Goal: Task Accomplishment & Management: Complete application form

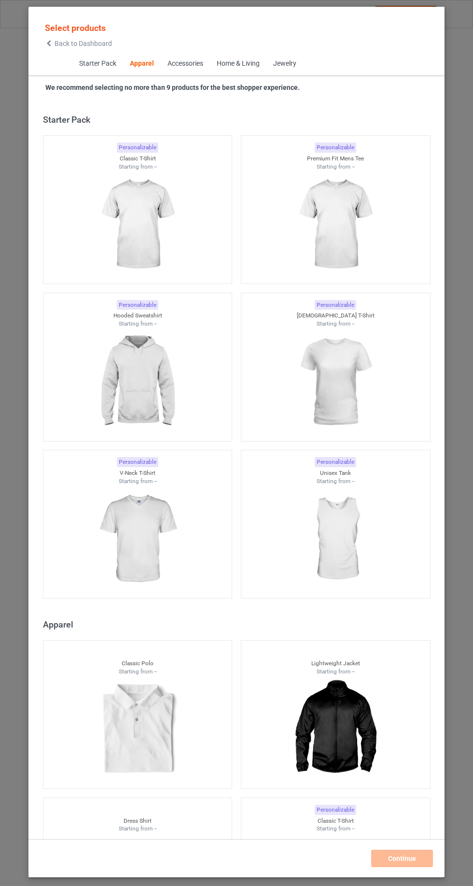
scroll to position [517, 0]
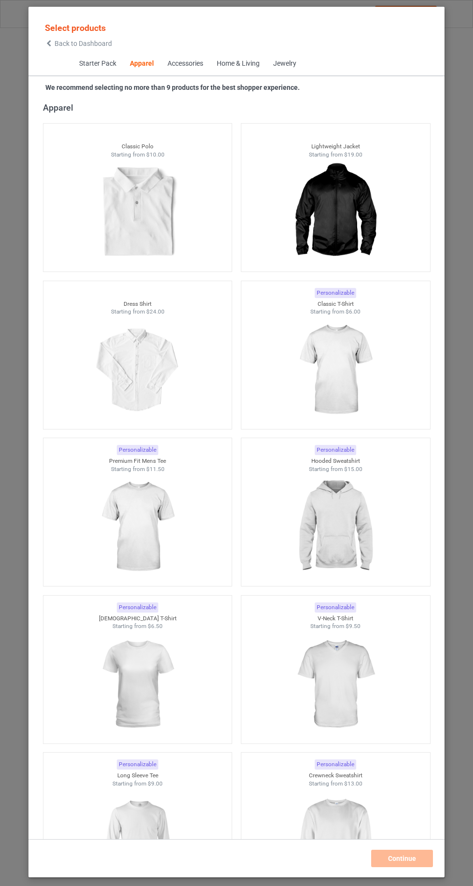
click at [49, 43] on icon at bounding box center [49, 43] width 8 height 7
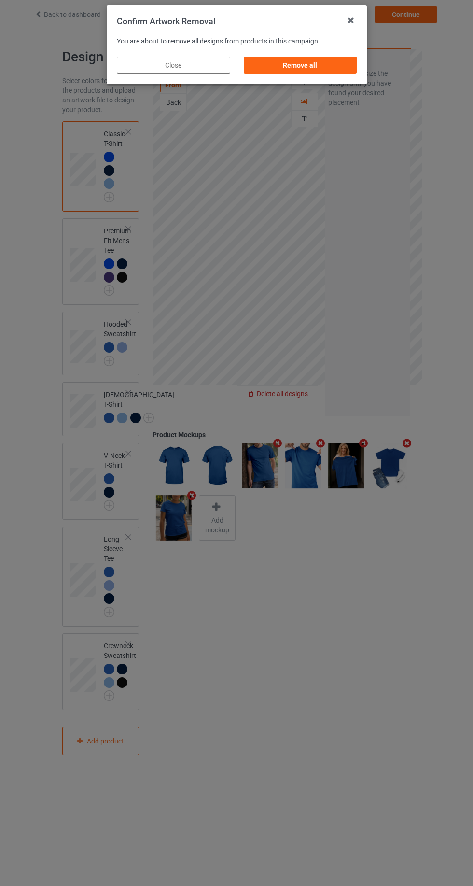
click at [317, 66] on div "Remove all" at bounding box center [299, 64] width 113 height 17
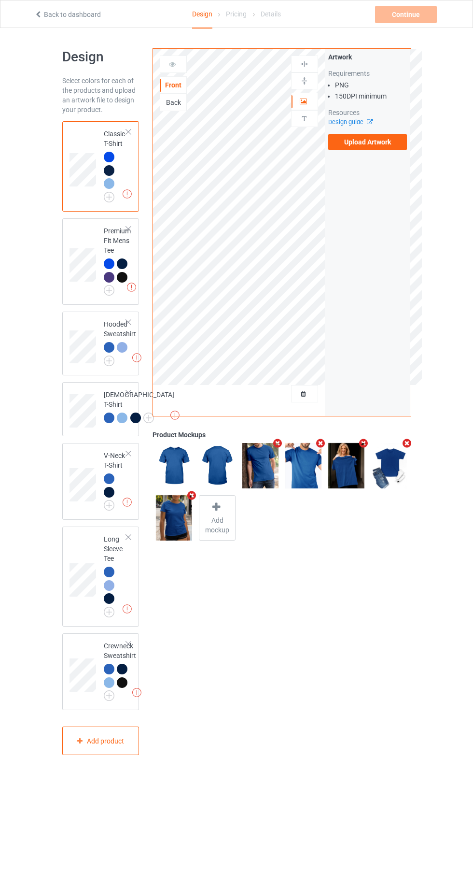
click at [375, 142] on label "Upload Artwork" at bounding box center [367, 142] width 79 height 16
click at [0, 0] on input "Upload Artwork" at bounding box center [0, 0] width 0 height 0
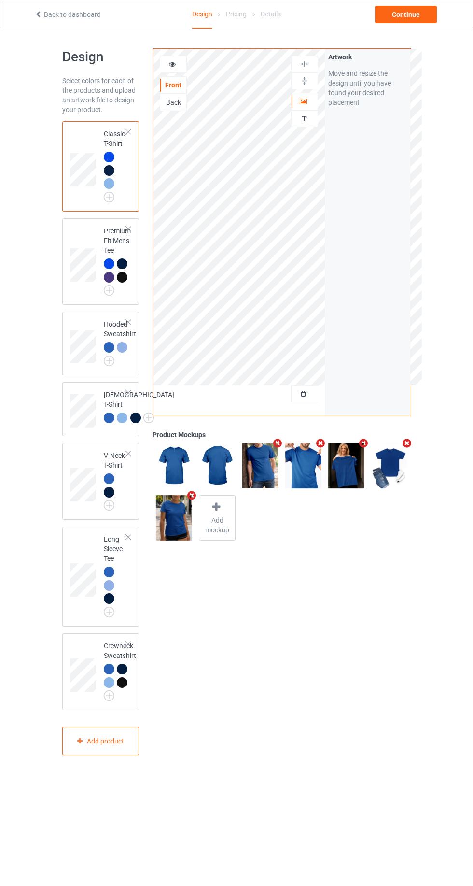
click at [0, 0] on img at bounding box center [0, 0] width 0 height 0
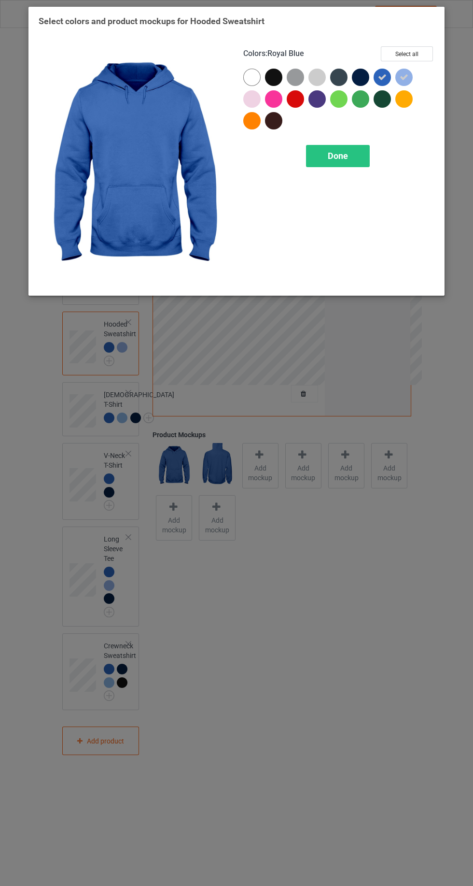
click at [404, 77] on icon at bounding box center [404, 77] width 9 height 9
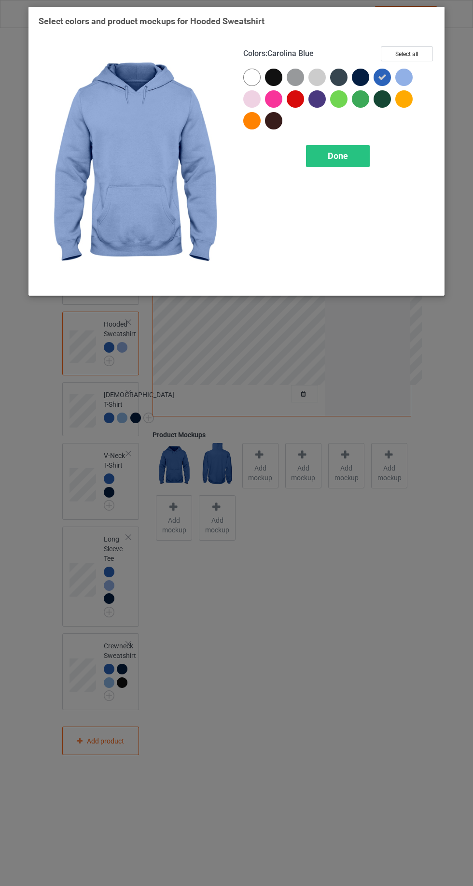
click at [361, 82] on div at bounding box center [360, 77] width 17 height 17
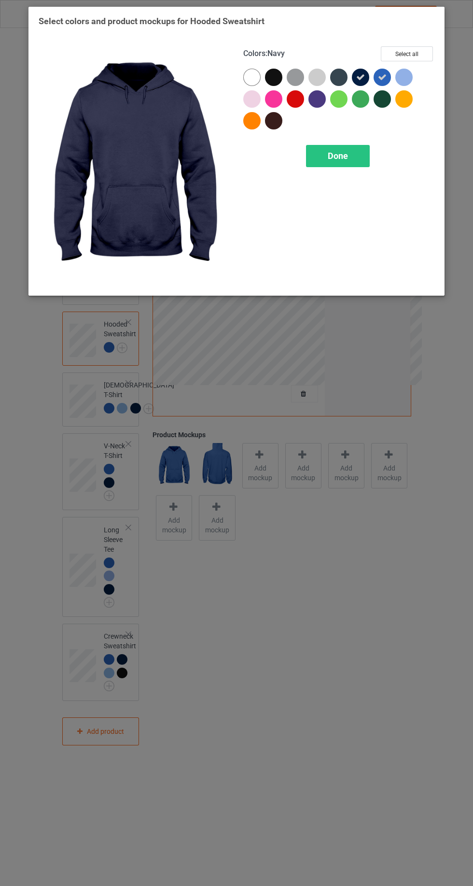
click at [273, 77] on div at bounding box center [273, 77] width 17 height 17
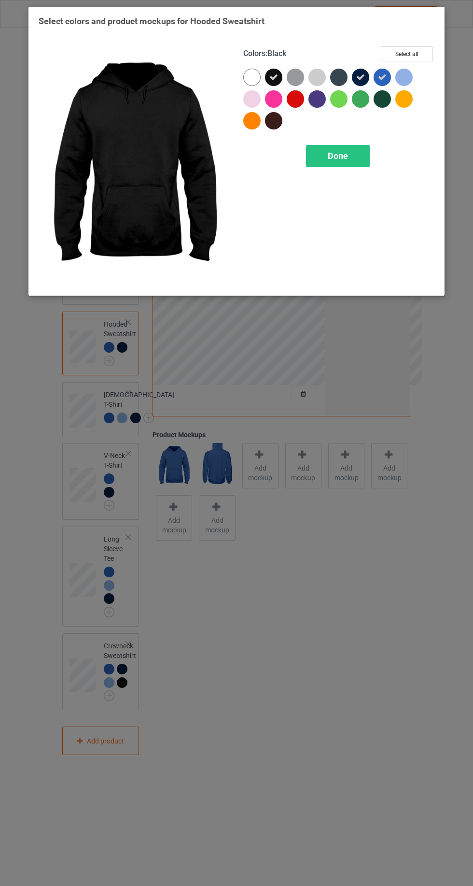
click at [338, 155] on span "Done" at bounding box center [338, 156] width 20 height 10
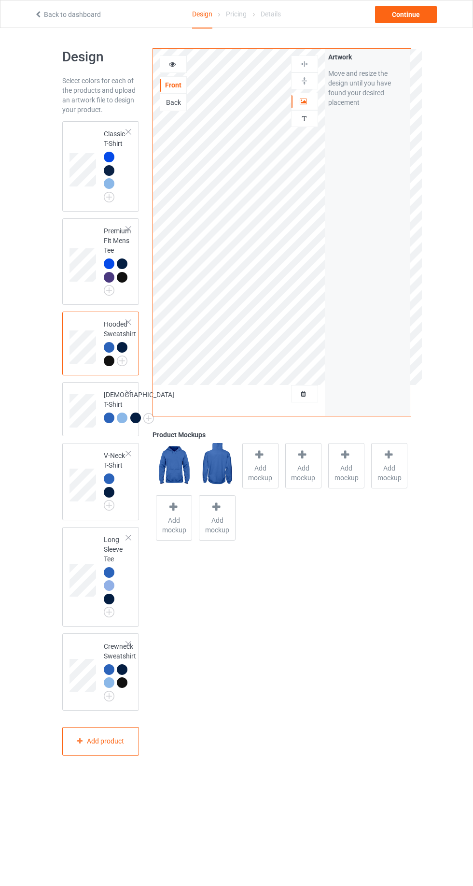
click at [0, 0] on img at bounding box center [0, 0] width 0 height 0
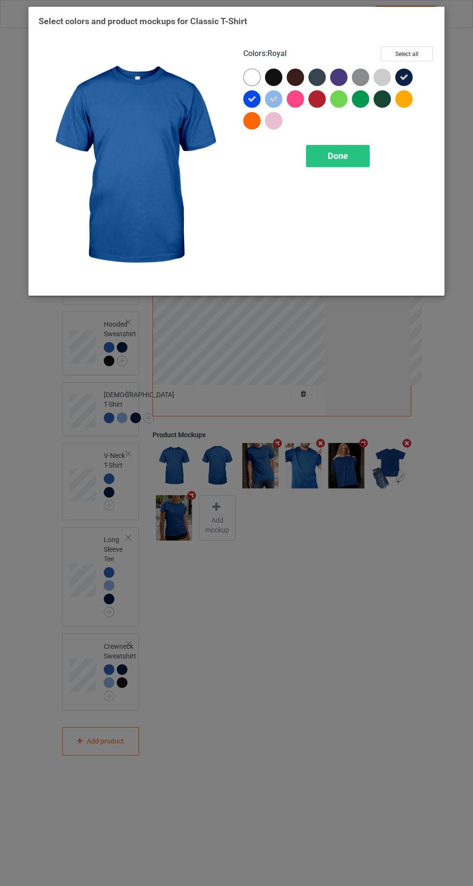
click at [268, 83] on div at bounding box center [273, 77] width 17 height 17
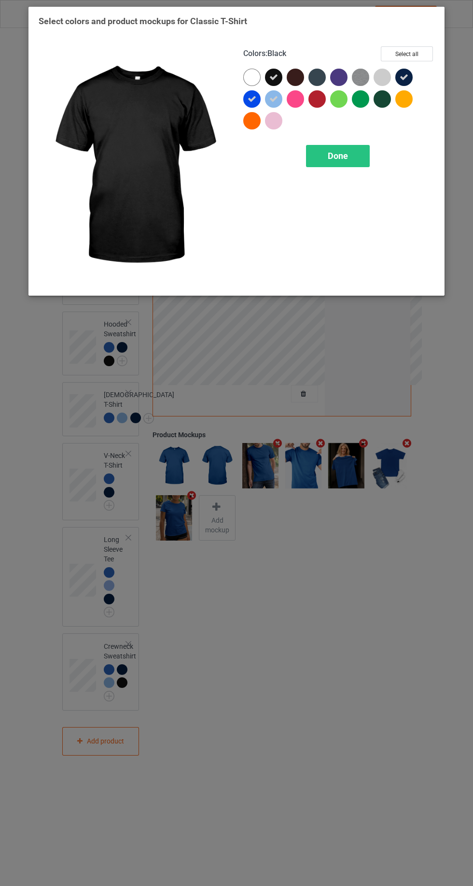
click at [349, 151] on div "Done" at bounding box center [338, 156] width 64 height 22
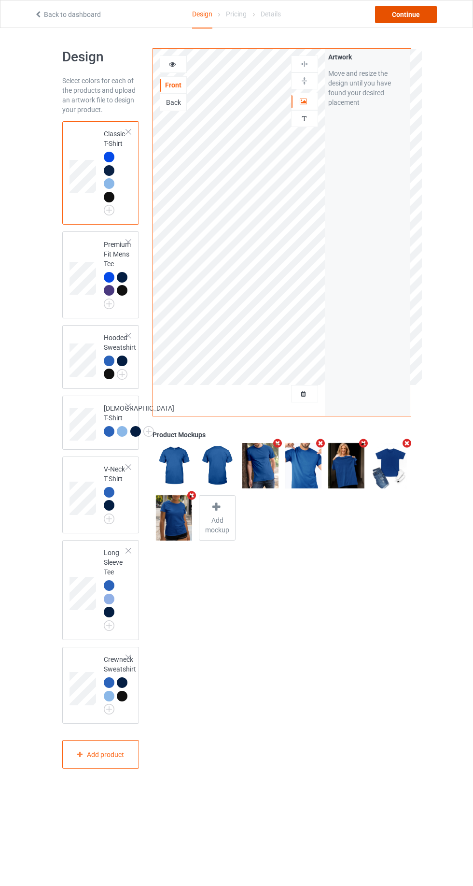
click at [416, 9] on div "Continue" at bounding box center [406, 14] width 62 height 17
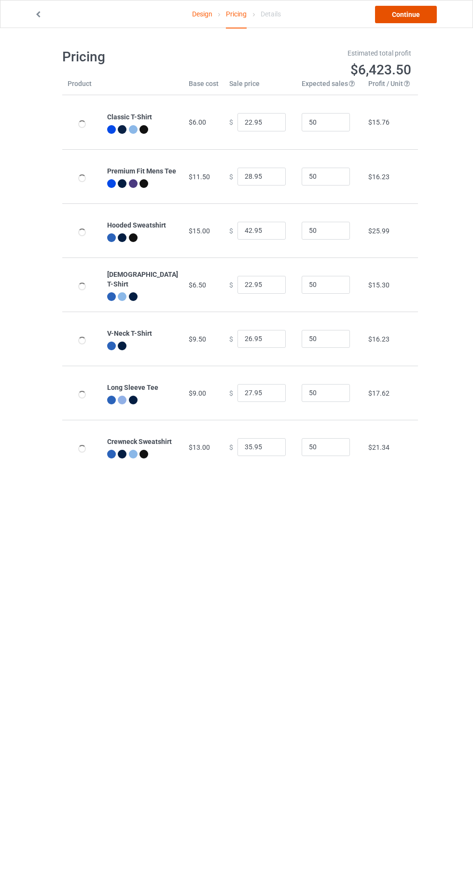
click at [410, 18] on link "Continue" at bounding box center [406, 14] width 62 height 17
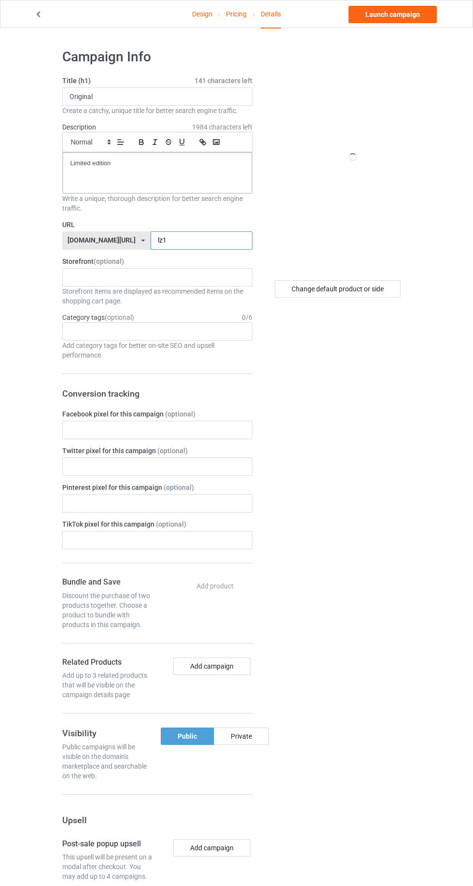
click at [218, 241] on input "lz1" at bounding box center [202, 240] width 102 height 18
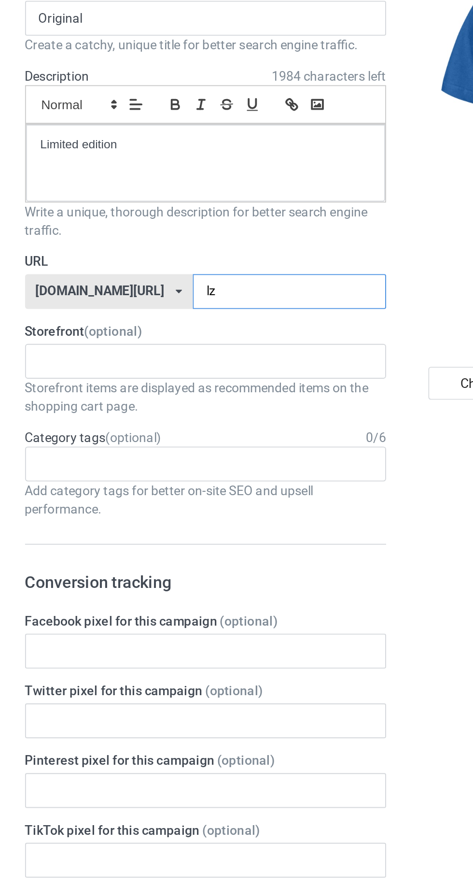
type input "lze"
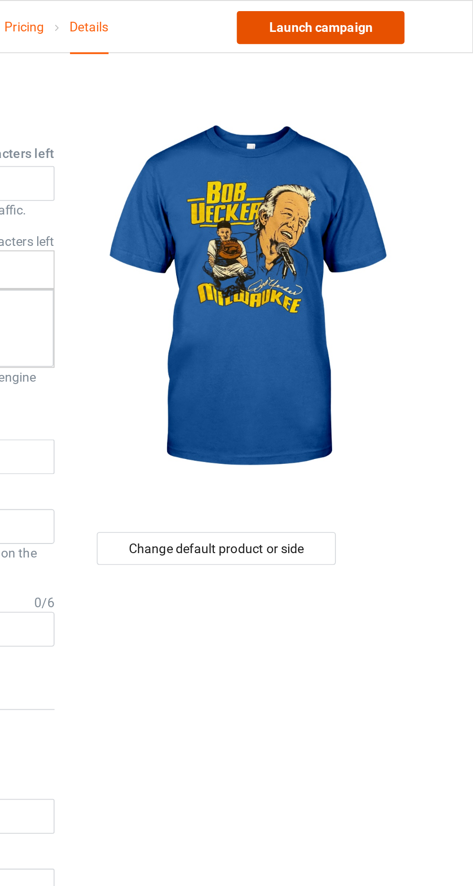
click at [421, 14] on link "Launch campaign" at bounding box center [393, 14] width 88 height 17
